Goal: Subscribe to service/newsletter

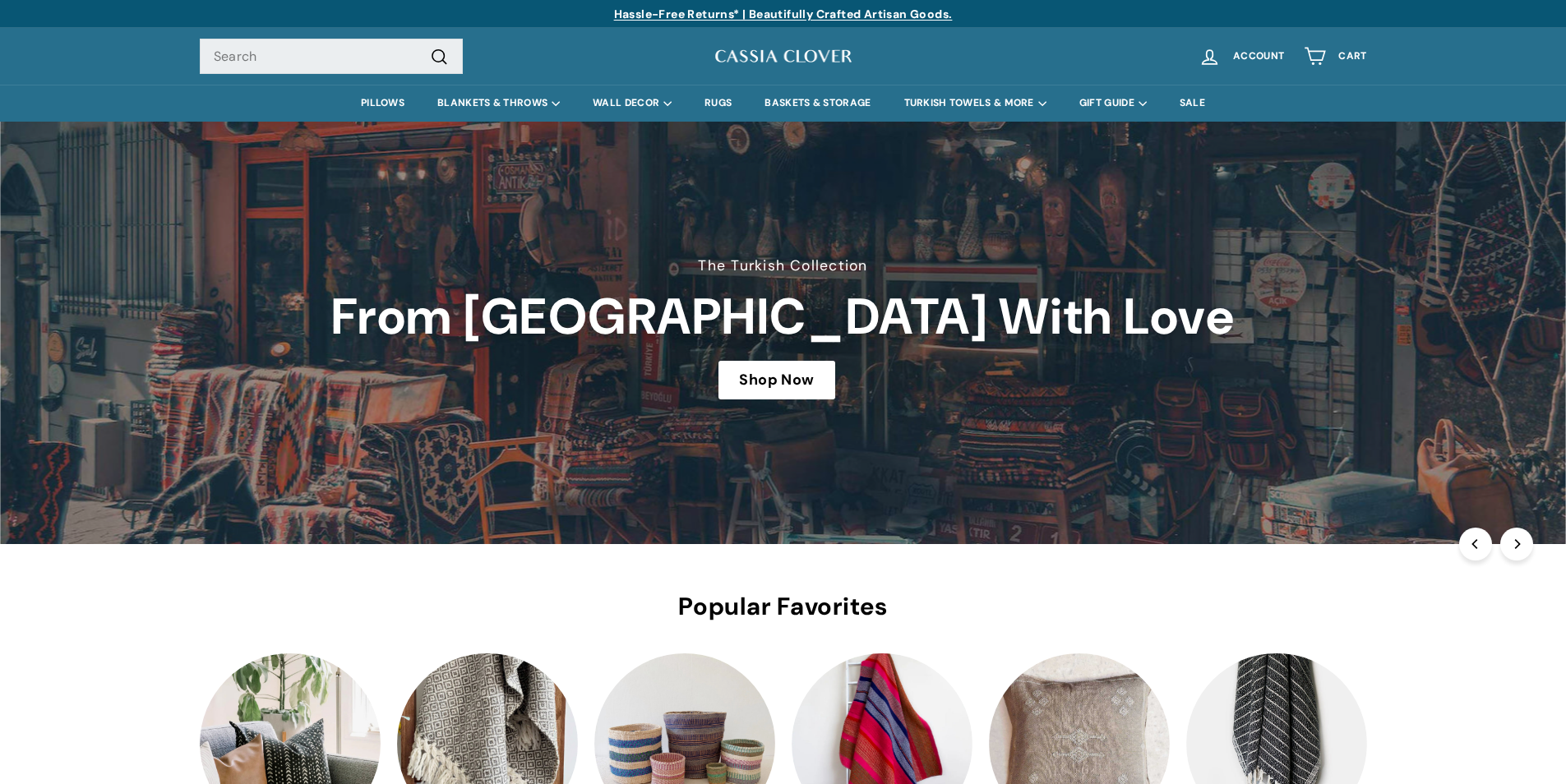
click at [233, 486] on link at bounding box center [783, 332] width 1566 height 423
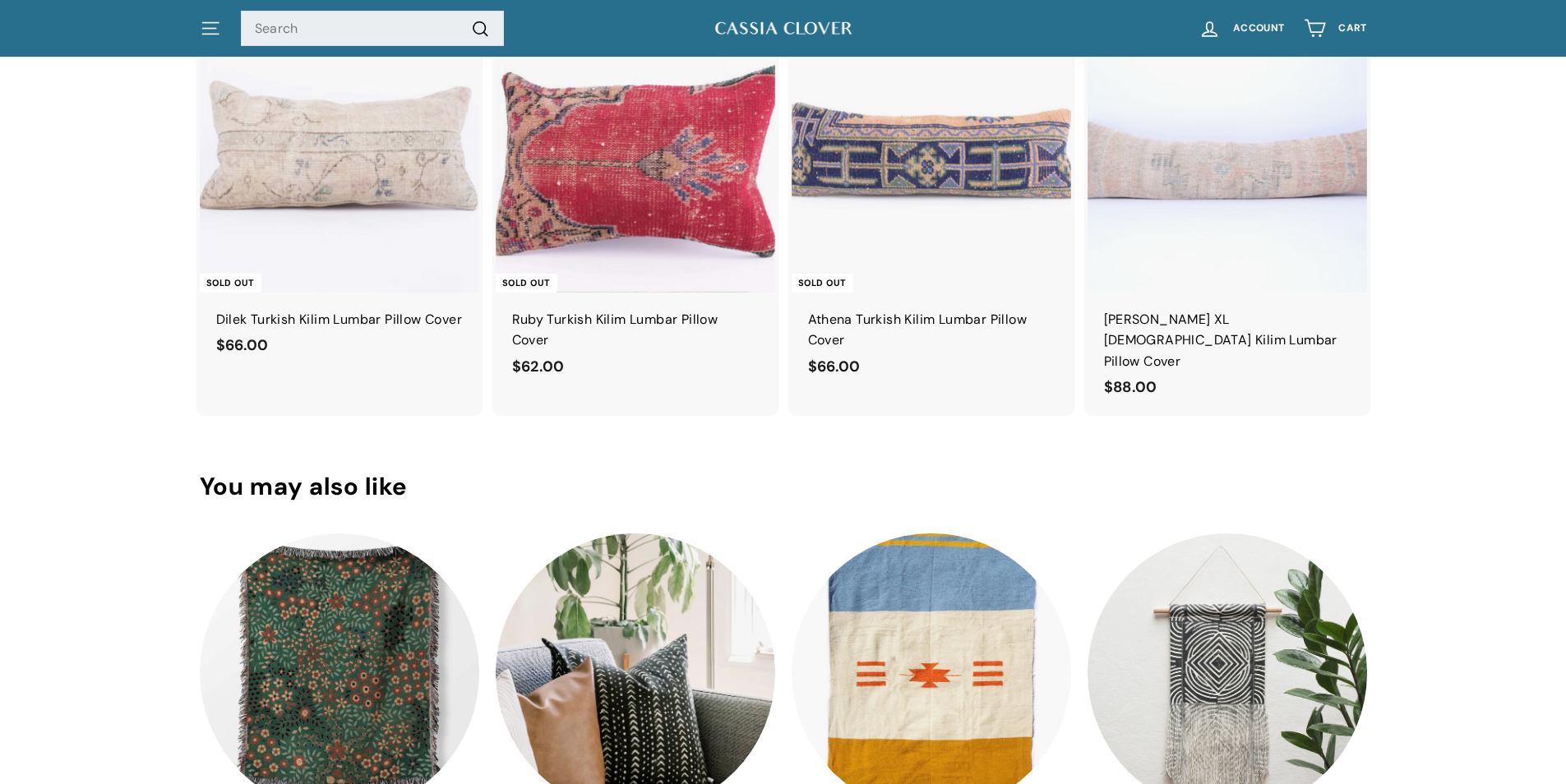
scroll to position [4356, 0]
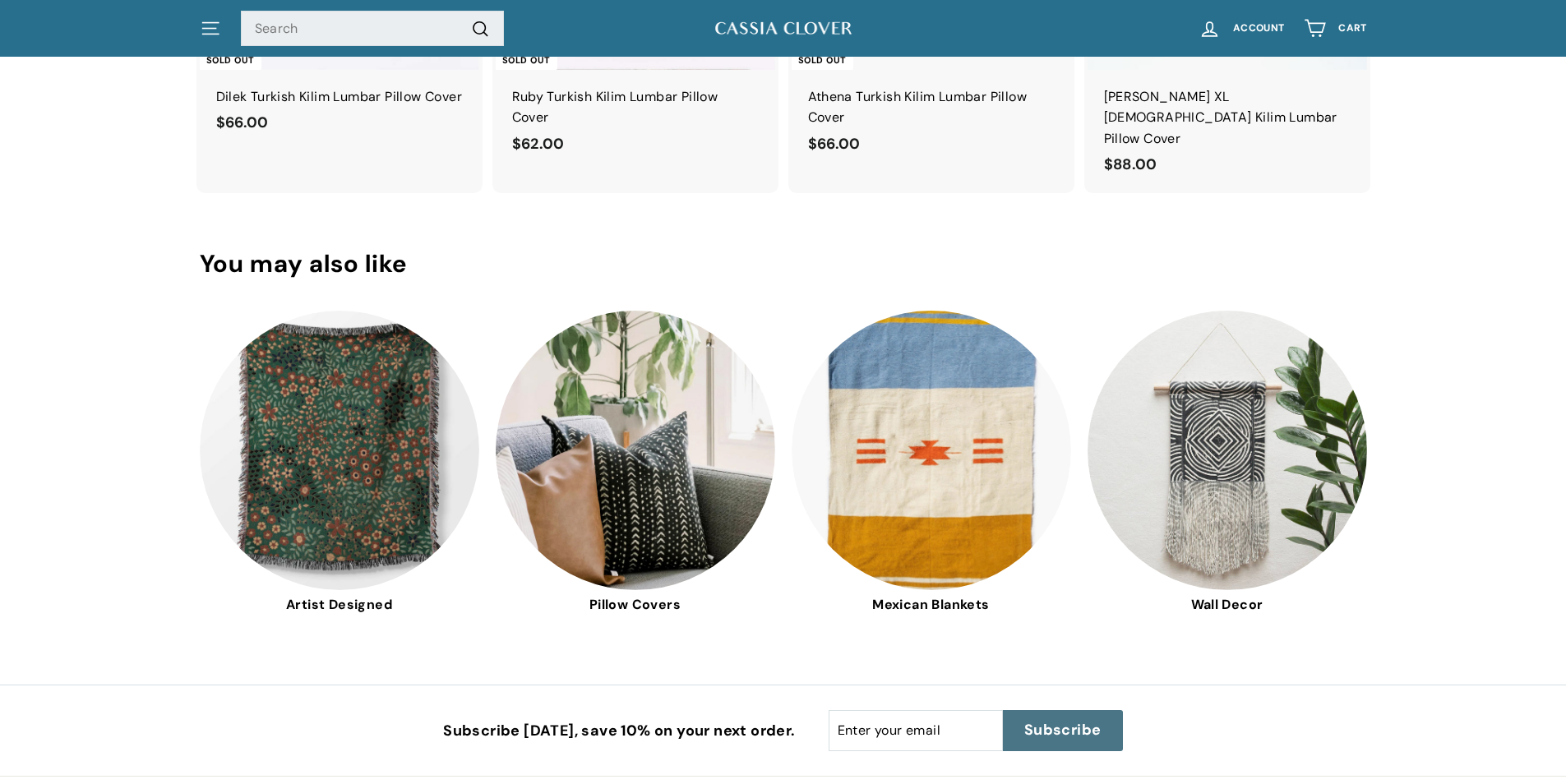
click at [1074, 720] on span "Subscribe" at bounding box center [1063, 730] width 77 height 22
click at [1009, 720] on button "Subscribe icon-right-arrow" at bounding box center [1062, 730] width 120 height 41
click at [1059, 720] on span "Subscribe" at bounding box center [1063, 730] width 77 height 22
